Goal: Task Accomplishment & Management: Complete application form

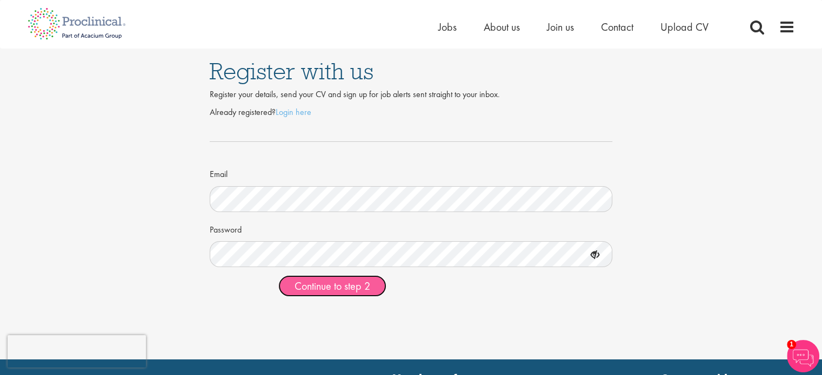
click at [357, 293] on span "Continue to step 2" at bounding box center [332, 286] width 76 height 14
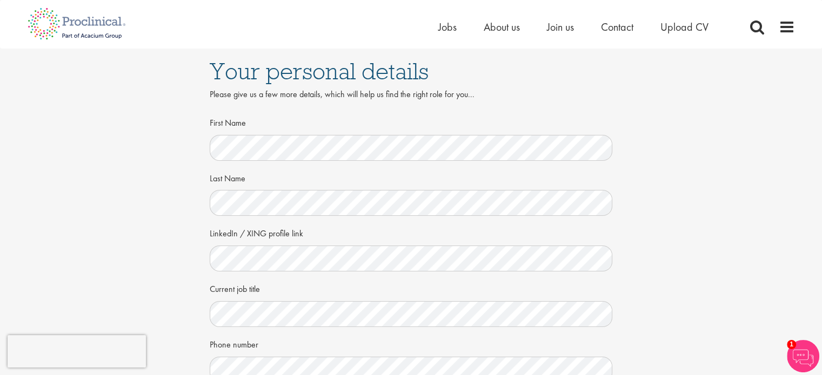
click at [670, 294] on div "Your personal details Please give us a few more details, which will help us fin…" at bounding box center [411, 296] width 838 height 494
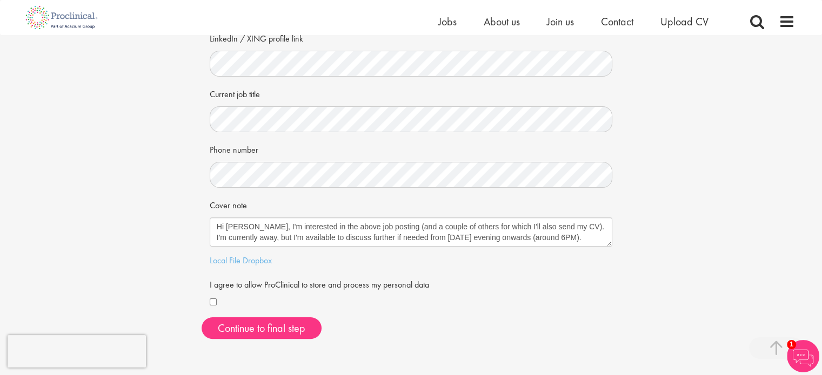
scroll to position [189, 0]
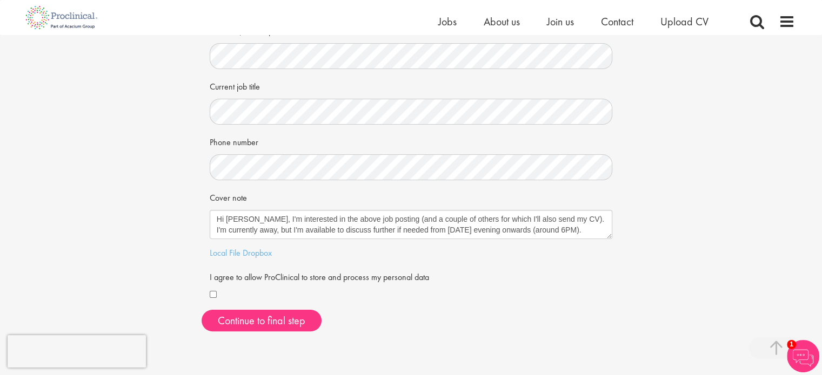
click at [555, 323] on div "Continue to final step" at bounding box center [411, 321] width 419 height 22
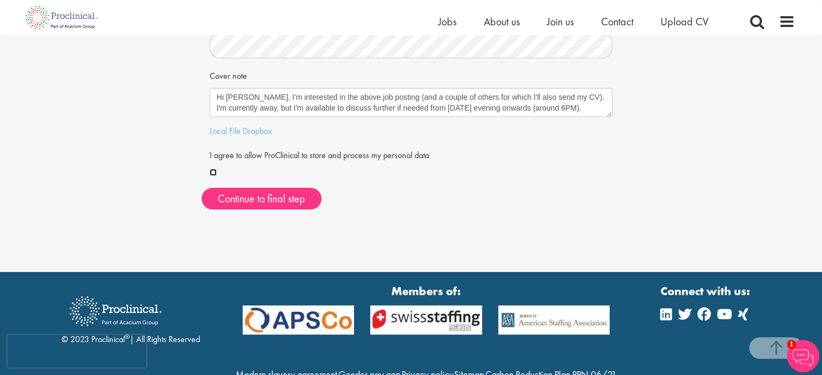
scroll to position [296, 0]
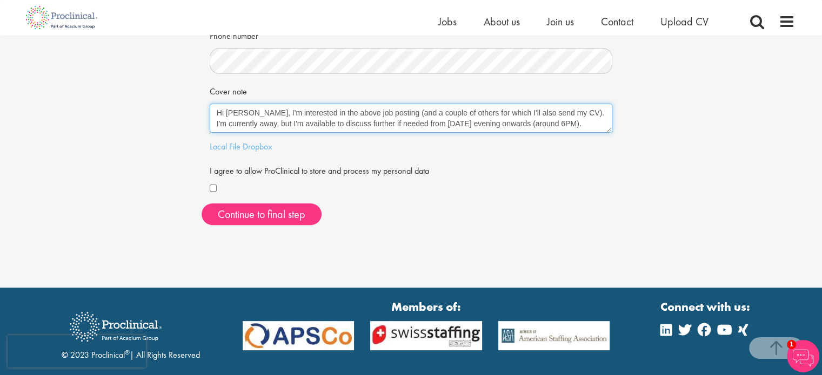
drag, startPoint x: 274, startPoint y: 89, endPoint x: 259, endPoint y: 90, distance: 14.6
click at [259, 90] on div "Cover note Hi Peter, I'm interested in the above job posting (and a couple of o…" at bounding box center [411, 107] width 403 height 51
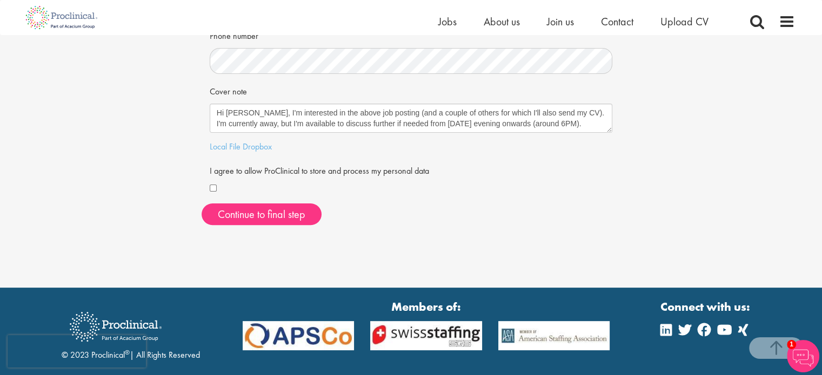
click at [246, 92] on div "Cover note Hi Peter, I'm interested in the above job posting (and a couple of o…" at bounding box center [411, 107] width 403 height 51
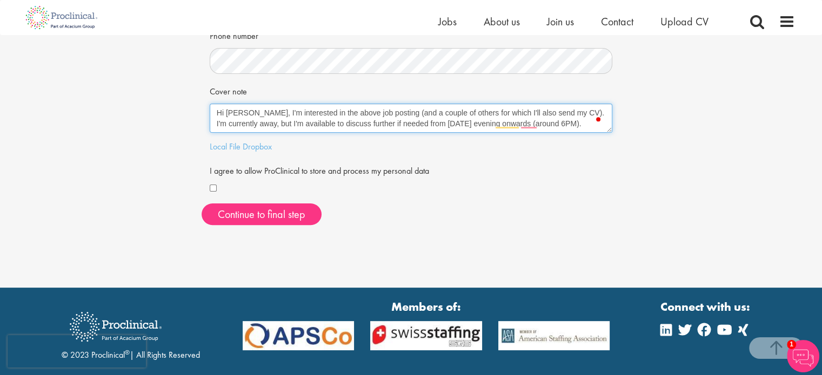
drag, startPoint x: 536, startPoint y: 123, endPoint x: 166, endPoint y: 95, distance: 371.1
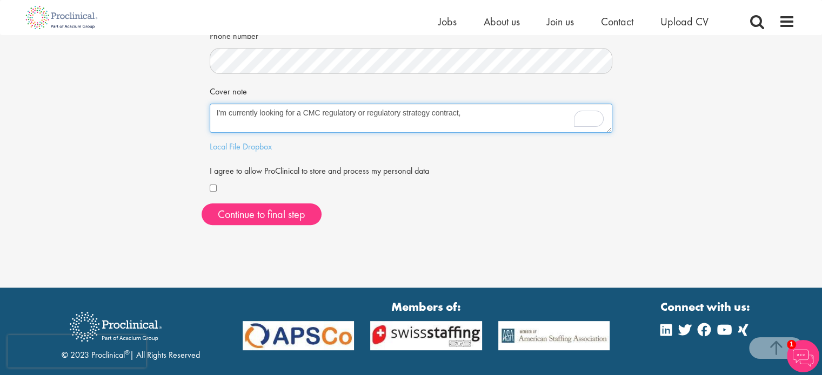
click at [462, 122] on textarea "Hi Peter, I'm interested in the above job posting (and a couple of others for w…" at bounding box center [411, 118] width 403 height 29
click at [368, 111] on textarea "Hi Peter, I'm interested in the above job posting (and a couple of others for w…" at bounding box center [411, 118] width 403 height 29
click at [475, 117] on textarea "Hi Peter, I'm interested in the above job posting (and a couple of others for w…" at bounding box center [411, 118] width 403 height 29
type textarea "I'm currently looking for a CMC regulatory, regulatory strategy contract, CMC w…"
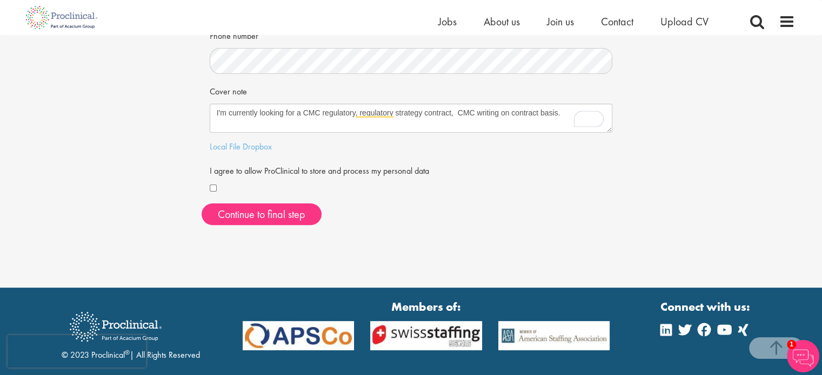
click at [527, 192] on div at bounding box center [411, 189] width 403 height 13
click at [249, 212] on button "Continue to final step" at bounding box center [262, 215] width 120 height 22
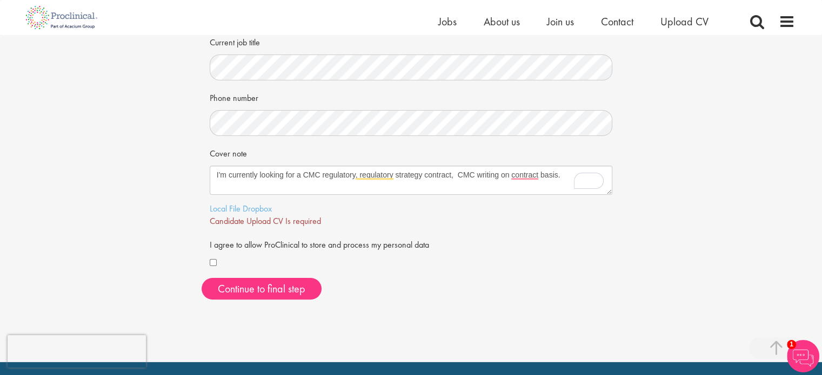
scroll to position [234, 0]
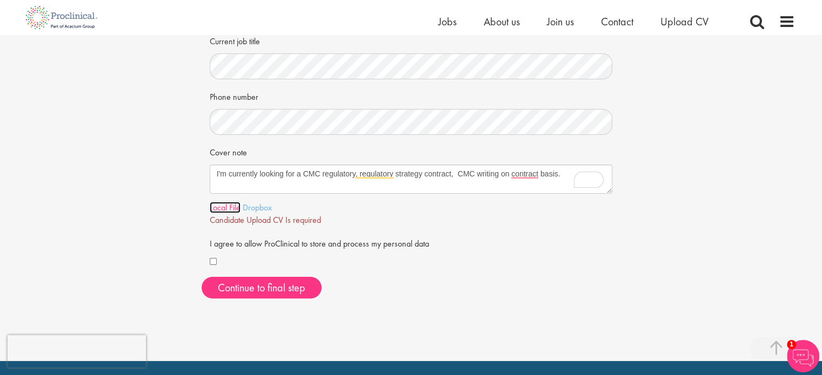
click at [223, 207] on link "Local File" at bounding box center [225, 207] width 31 height 11
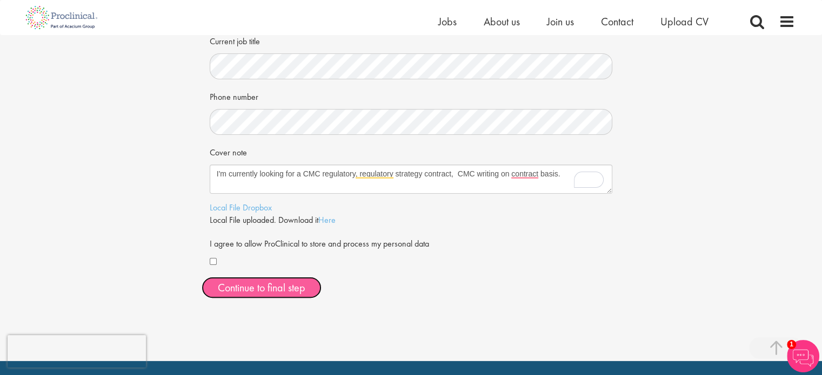
click at [276, 287] on span "Continue to final step" at bounding box center [262, 288] width 88 height 14
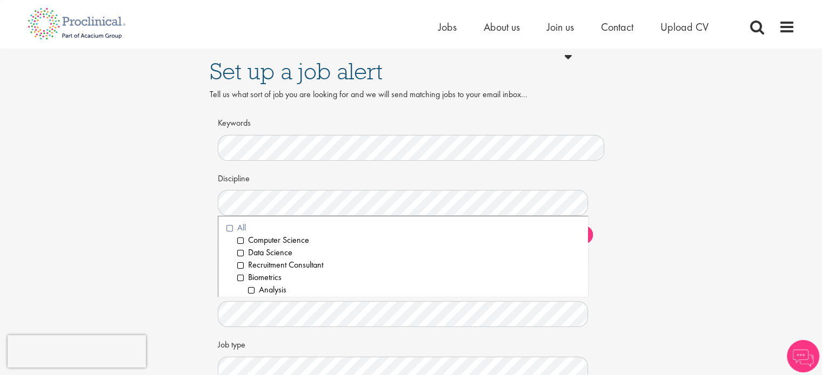
click at [495, 229] on li "All" at bounding box center [402, 228] width 353 height 12
click at [525, 174] on div "Discipline Clear All Computer Science Data Science Recruitment Consultant Biome…" at bounding box center [411, 193] width 387 height 48
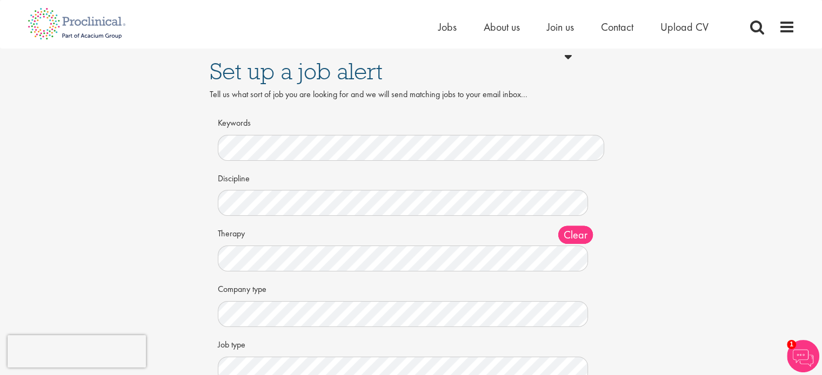
click at [586, 237] on span "Clear" at bounding box center [575, 235] width 35 height 18
click at [579, 236] on span "Clear" at bounding box center [575, 235] width 35 height 18
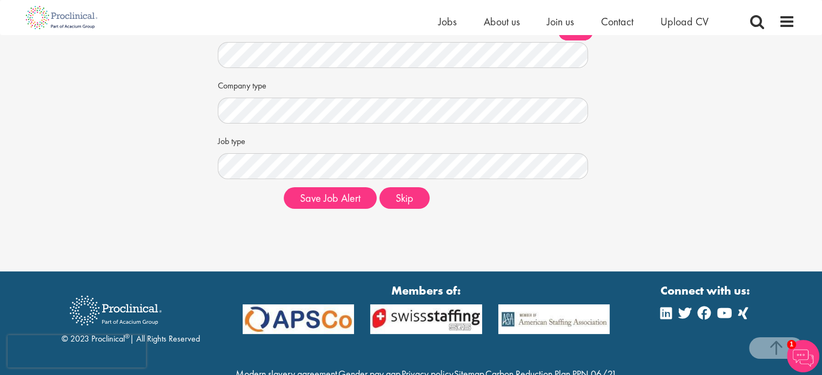
scroll to position [192, 0]
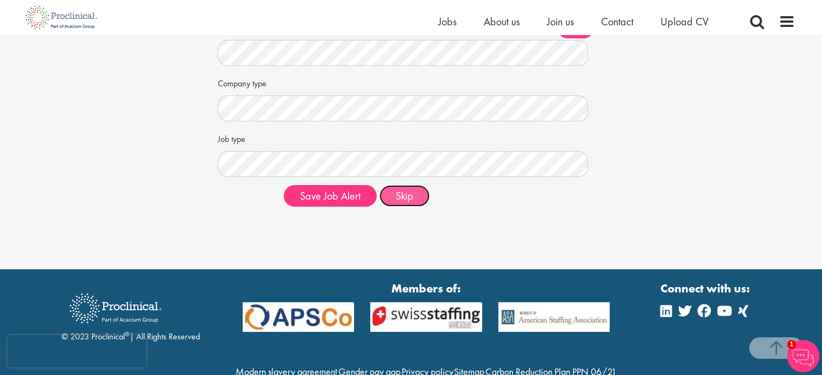
click at [418, 196] on button "Skip" at bounding box center [404, 196] width 50 height 22
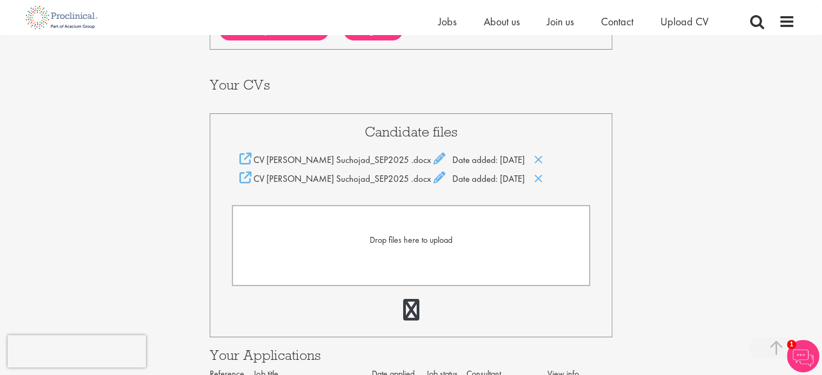
scroll to position [207, 0]
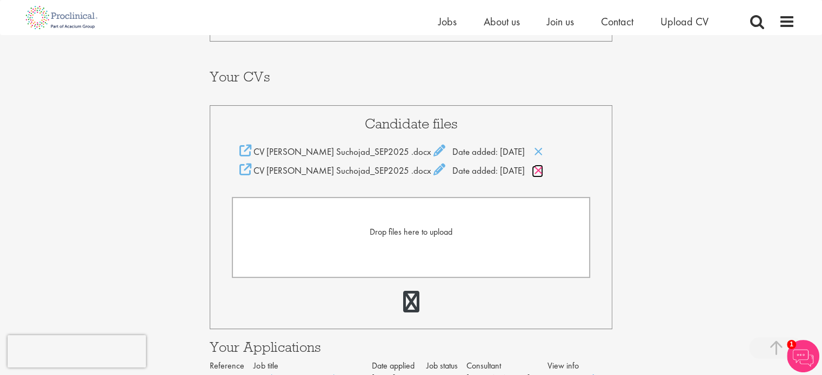
click at [534, 165] on icon at bounding box center [538, 171] width 9 height 12
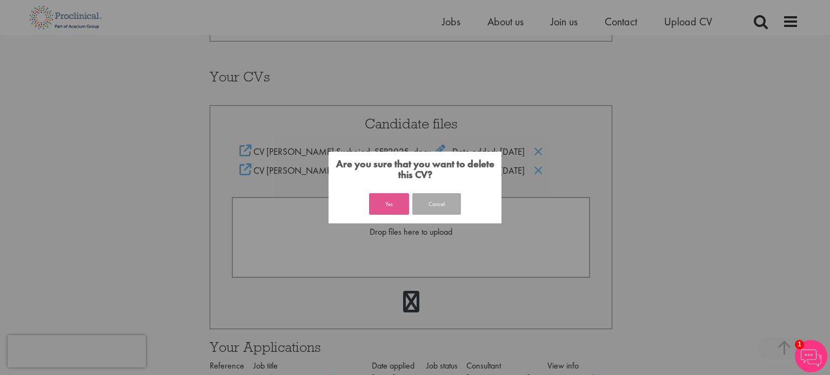
click at [393, 203] on button "Yes" at bounding box center [389, 204] width 40 height 22
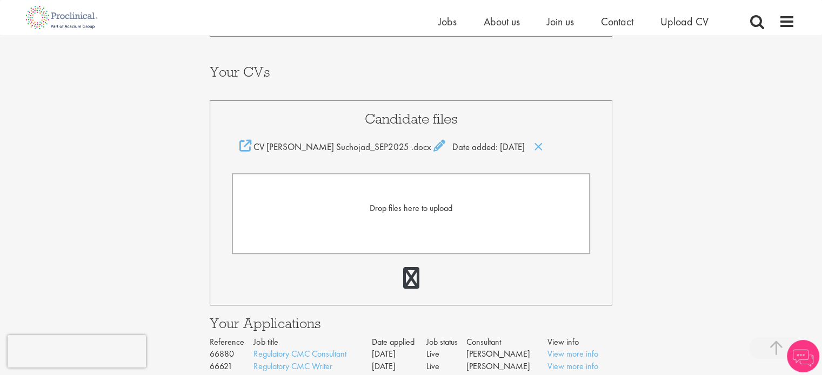
scroll to position [212, 0]
click at [727, 172] on div "Your Profile [PERSON_NAME] [PERSON_NAME][EMAIL_ADDRESS][DOMAIN_NAME] Edit login…" at bounding box center [411, 141] width 838 height 637
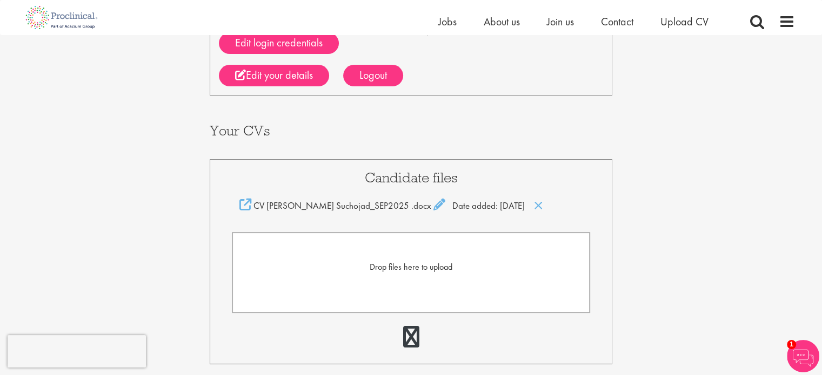
scroll to position [0, 0]
